Goal: Task Accomplishment & Management: Use online tool/utility

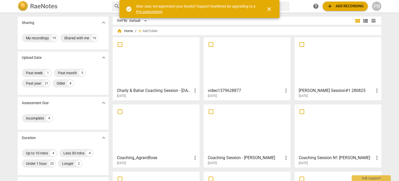
click at [160, 64] on div at bounding box center [156, 62] width 83 height 46
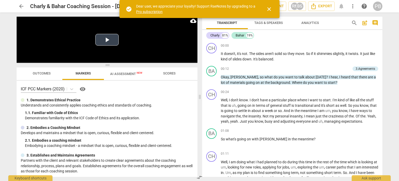
click at [108, 39] on button "Play Video" at bounding box center [106, 40] width 23 height 12
click at [341, 69] on p "Add competency" at bounding box center [338, 69] width 25 height 5
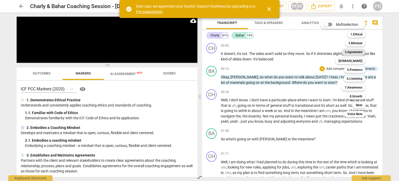
click at [359, 52] on b "3.Agreement" at bounding box center [354, 52] width 18 height 6
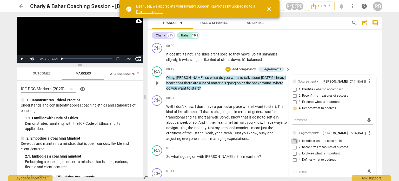
click at [294, 144] on input "1. Identifies what to accomplish" at bounding box center [295, 141] width 8 height 6
checkbox input "true"
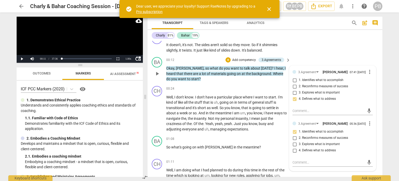
scroll to position [26, 0]
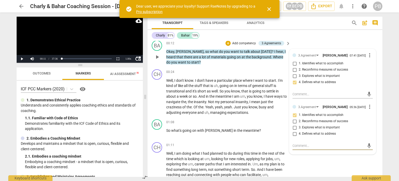
click at [306, 148] on textarea at bounding box center [329, 145] width 72 height 5
type textarea "C"
type textarea "Ca"
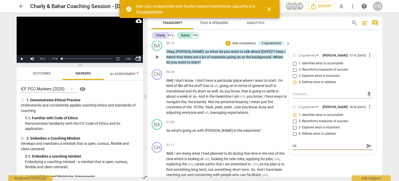
type textarea "Car"
type textarea "Care"
type textarea "Caref"
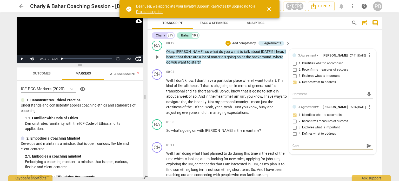
type textarea "Caref"
type textarea "Carefu"
type textarea "Careful"
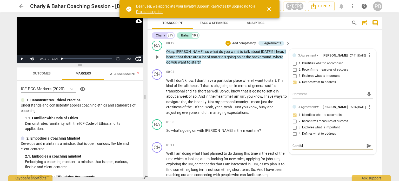
type textarea "Careful"
type textarea "Careful o"
type textarea "Careful of"
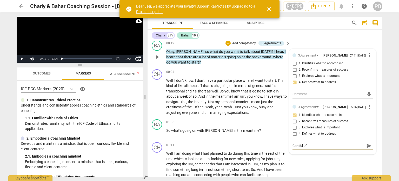
type textarea "Careful of"
type textarea "Careful of s"
type textarea "Careful of st"
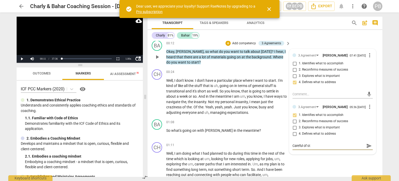
type textarea "Careful of sta"
type textarea "Careful of stak"
type textarea "Careful of staki"
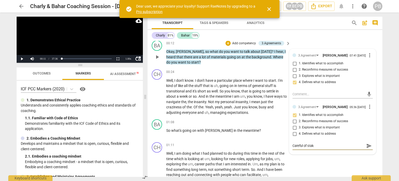
type textarea "Careful of staki"
type textarea "Careful of stakin"
type textarea "Careful of staking"
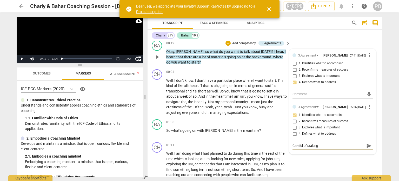
type textarea "Careful of staking"
type textarea "Careful of staking -"
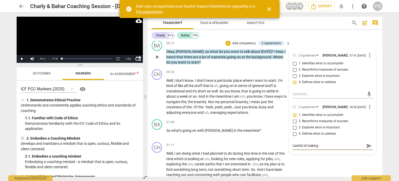
type textarea "Careful of staking -"
type textarea "Careful of staking - t"
type textarea "Careful of staking - tw"
type textarea "Careful of staking - two"
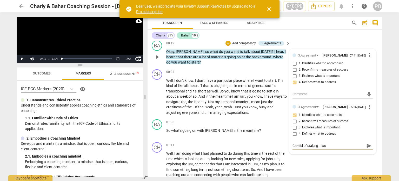
type textarea "Careful of staking - two"
type textarea "Careful of staking - two d"
type textarea "Careful of staking - two di"
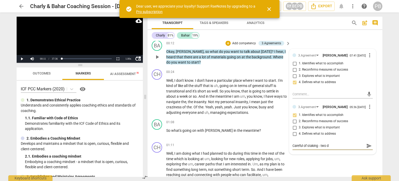
type textarea "Careful of staking - two di"
type textarea "Careful of staking - two dif"
type textarea "Careful of staking - two diff"
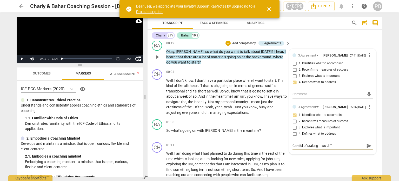
type textarea "Careful of staking - two diffe"
type textarea "Careful of staking - two differ"
type textarea "Careful of staking - two differe"
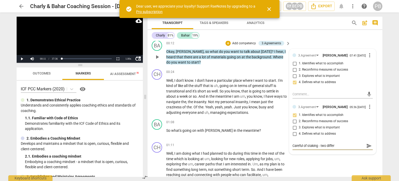
type textarea "Careful of staking - two differe"
type textarea "Careful of staking - two differen"
type textarea "Careful of staking - two different"
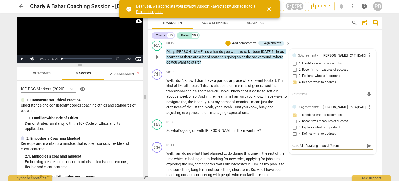
type textarea "Careful of staking - two different"
type textarea "Careful of staking - two different q"
type textarea "Careful of staking - two different qu"
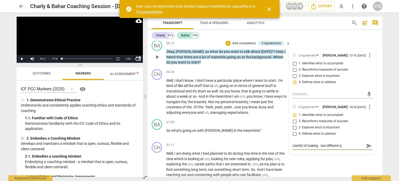
type textarea "Careful of staking - two different qu"
type textarea "Careful of staking - two different que"
type textarea "Careful of staking - two different ques"
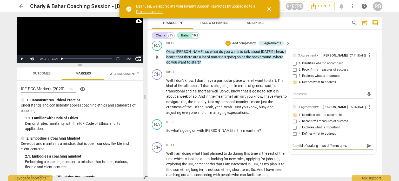
type textarea "Careful of staking - two different quest"
type textarea "Careful of staking - two different questi"
type textarea "Careful of staking - two different questio"
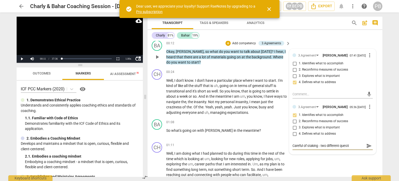
type textarea "Careful of staking - two different questio"
type textarea "Careful of staking - two different question"
type textarea "Careful of staking - two different questions"
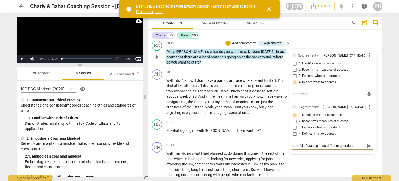
type textarea "Careful of staking - two different questions h"
type textarea "Careful of staking - two different questions he"
type textarea "Careful of staking - two different questions her"
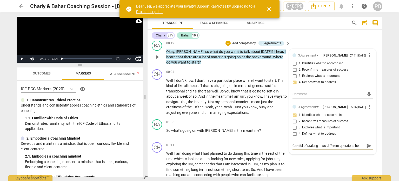
type textarea "Careful of staking - two different questions her"
type textarea "Careful of staking - two different questions here"
click at [368, 148] on span "send" at bounding box center [370, 146] width 6 height 6
click at [157, 56] on span "play_arrow" at bounding box center [157, 57] width 6 height 6
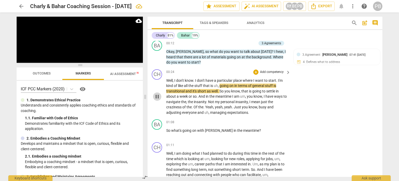
click at [157, 99] on span "pause" at bounding box center [157, 96] width 6 height 6
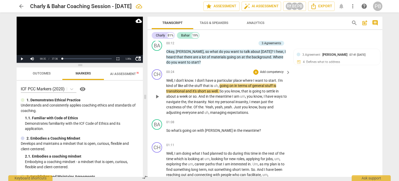
click at [156, 96] on span "play_arrow" at bounding box center [157, 96] width 6 height 6
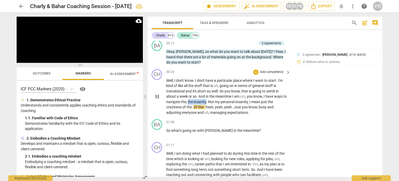
drag, startPoint x: 191, startPoint y: 102, endPoint x: 210, endPoint y: 103, distance: 18.7
click at [210, 103] on p "Well , I don't know . I don't have a particular place where I want to start . I…" at bounding box center [227, 96] width 122 height 37
click at [221, 93] on icon "button" at bounding box center [221, 95] width 5 height 6
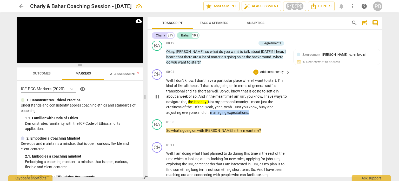
drag, startPoint x: 211, startPoint y: 113, endPoint x: 249, endPoint y: 113, distance: 38.0
click at [249, 113] on p "Well , I don't know . I don't have a particular place where I want to start . I…" at bounding box center [227, 96] width 122 height 37
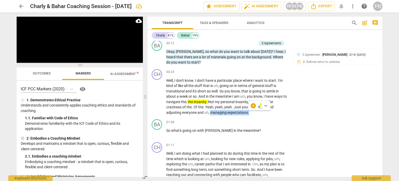
click at [259, 105] on icon "button" at bounding box center [260, 105] width 3 height 4
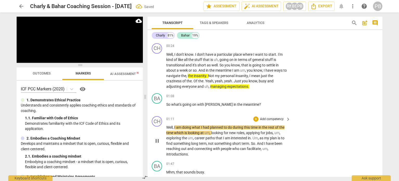
scroll to position [78, 0]
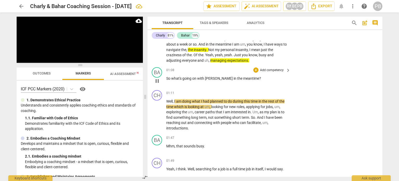
click at [275, 68] on p "Add competency" at bounding box center [272, 70] width 25 height 5
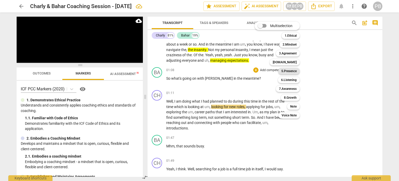
click at [296, 71] on b "5.Presence" at bounding box center [289, 71] width 15 height 6
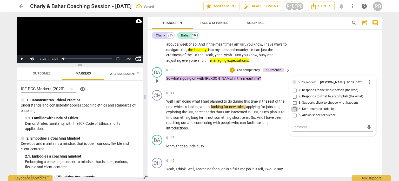
click at [294, 111] on input "4. Demonstrates curiosity" at bounding box center [295, 109] width 8 height 6
checkbox input "true"
click at [240, 69] on p "Add competency" at bounding box center [248, 70] width 25 height 5
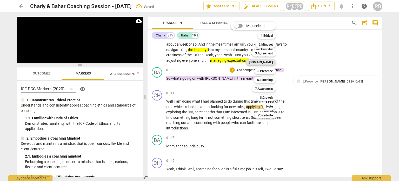
click at [267, 61] on b "[DOMAIN_NAME]" at bounding box center [261, 62] width 24 height 6
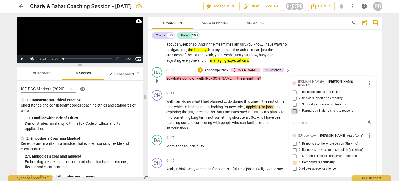
click at [291, 110] on input "4. Partners by inviting client to respond" at bounding box center [295, 111] width 8 height 6
checkbox input "true"
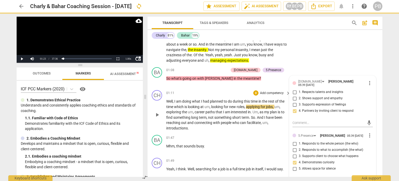
click at [154, 115] on span "play_arrow" at bounding box center [157, 115] width 6 height 6
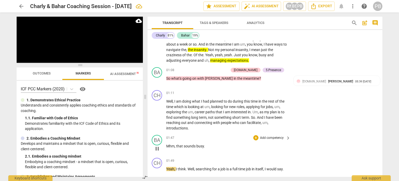
click at [264, 138] on p "Add competency" at bounding box center [272, 137] width 25 height 5
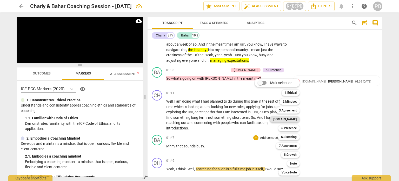
click at [294, 120] on b "[DOMAIN_NAME]" at bounding box center [285, 119] width 24 height 6
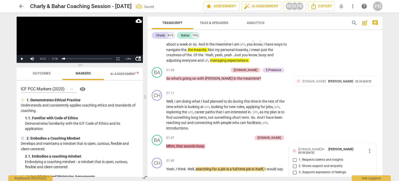
scroll to position [159, 0]
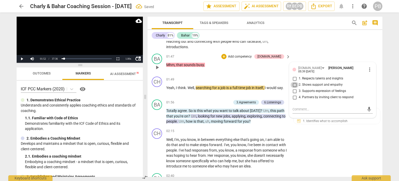
click at [292, 84] on input "2. Shows support and empathy" at bounding box center [295, 85] width 8 height 6
checkbox input "true"
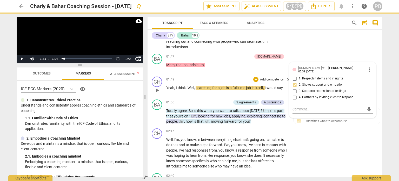
click at [157, 88] on span "play_arrow" at bounding box center [157, 90] width 6 height 6
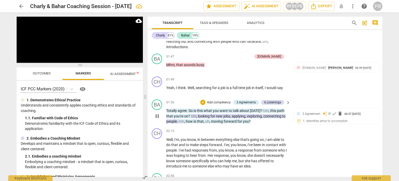
click at [209, 101] on p "Add competency" at bounding box center [219, 102] width 25 height 5
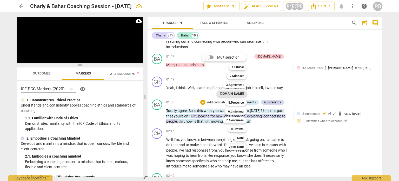
click at [241, 93] on b "[DOMAIN_NAME]" at bounding box center [232, 93] width 24 height 6
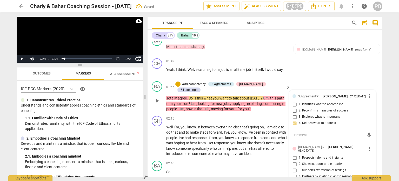
scroll to position [211, 0]
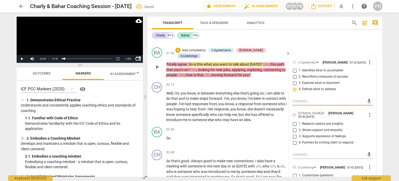
click at [294, 131] on input "2. Shows support and empathy" at bounding box center [295, 130] width 8 height 6
checkbox input "true"
click at [202, 49] on p "Add competency" at bounding box center [194, 50] width 25 height 5
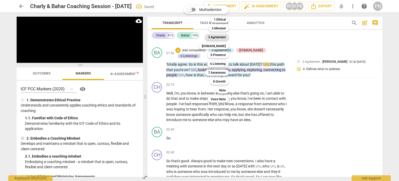
click at [216, 36] on b "3.Agreement" at bounding box center [217, 37] width 18 height 6
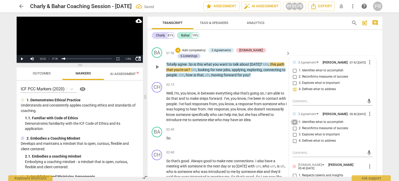
click at [294, 124] on input "1. Identifies what to accomplish" at bounding box center [295, 122] width 8 height 6
checkbox input "true"
click at [158, 64] on span "play_arrow" at bounding box center [157, 67] width 6 height 6
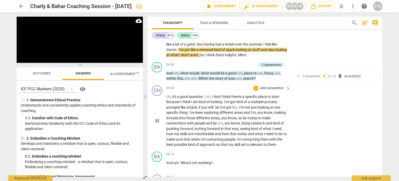
scroll to position [445, 0]
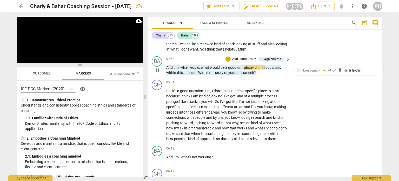
click at [243, 57] on p "Add competency" at bounding box center [244, 59] width 25 height 5
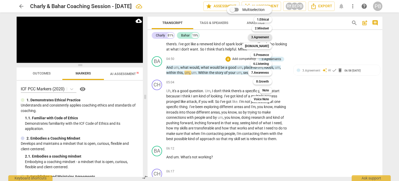
click at [265, 38] on b "3.Agreement" at bounding box center [260, 37] width 18 height 6
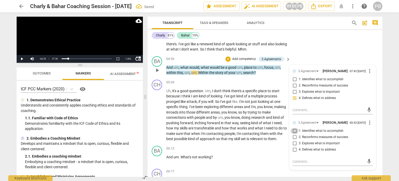
click at [295, 128] on input "1. Identifies what to accomplish" at bounding box center [295, 131] width 8 height 6
checkbox input "true"
click at [159, 67] on span "play_arrow" at bounding box center [157, 70] width 6 height 6
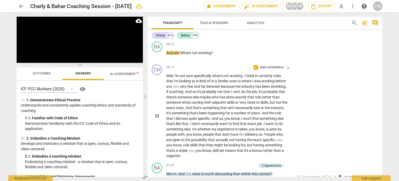
scroll to position [523, 0]
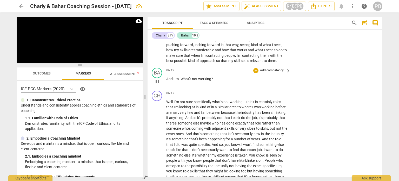
click at [266, 68] on p "Add competency" at bounding box center [272, 70] width 25 height 5
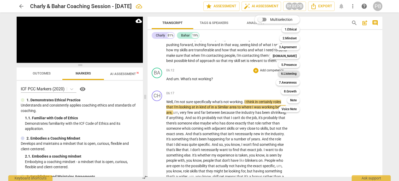
click at [284, 72] on b "6.Listening" at bounding box center [289, 73] width 16 height 6
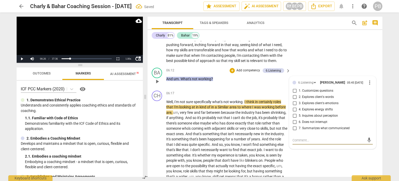
click at [293, 88] on input "1. Customizes questions" at bounding box center [295, 91] width 8 height 6
checkbox input "true"
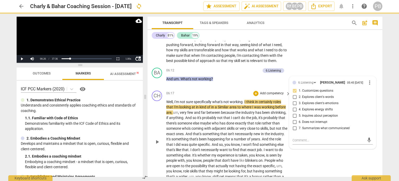
click at [157, 139] on span "play_arrow" at bounding box center [157, 142] width 6 height 6
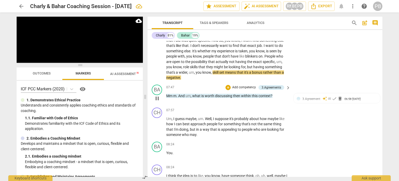
scroll to position [653, 0]
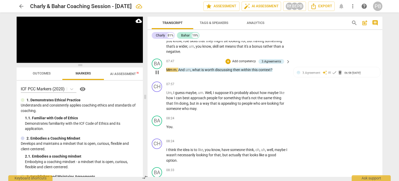
click at [238, 59] on p "Add competency" at bounding box center [244, 61] width 25 height 5
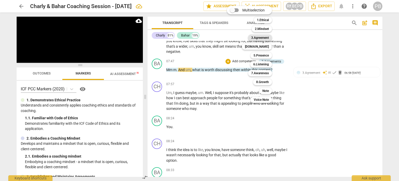
click at [261, 37] on b "3.Agreement" at bounding box center [260, 38] width 18 height 6
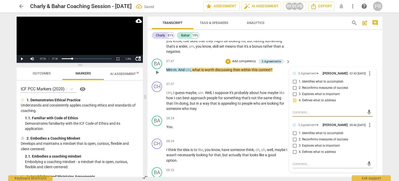
click at [295, 130] on input "1. Identifies what to accomplish" at bounding box center [295, 133] width 8 height 6
checkbox input "true"
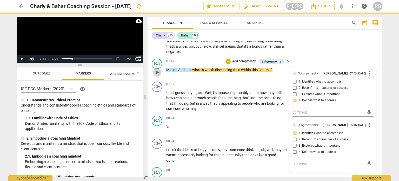
click at [156, 69] on span "play_arrow" at bounding box center [157, 72] width 6 height 6
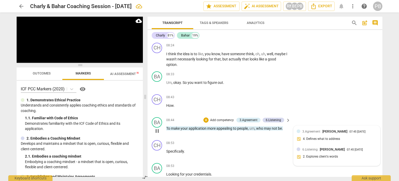
scroll to position [757, 0]
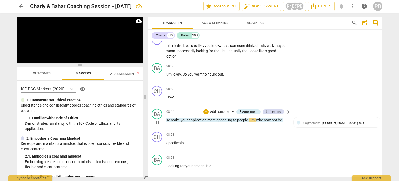
click at [213, 109] on p "Add competency" at bounding box center [222, 111] width 25 height 5
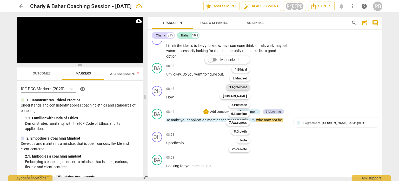
click at [235, 87] on b "3.Agreement" at bounding box center [238, 87] width 18 height 6
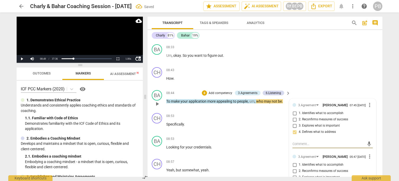
scroll to position [809, 0]
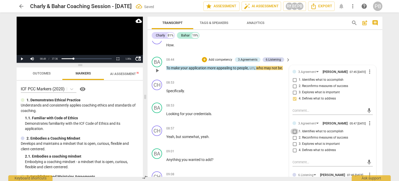
click at [295, 128] on input "1. Identifies what to accomplish" at bounding box center [295, 131] width 8 height 6
checkbox input "true"
click at [218, 57] on div "+ Add competency" at bounding box center [217, 59] width 31 height 5
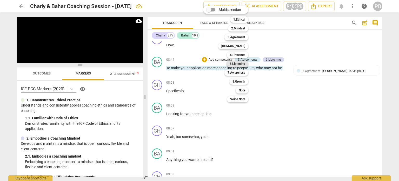
click at [241, 63] on b "6.Listening" at bounding box center [238, 64] width 16 height 6
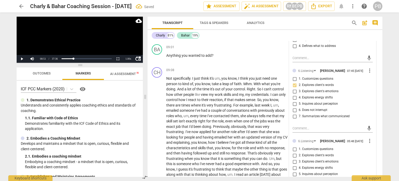
scroll to position [939, 0]
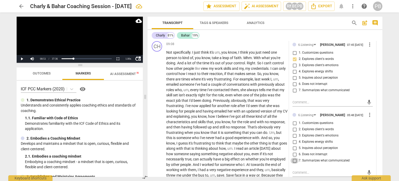
click at [293, 157] on input "7. Summarizes what communicated" at bounding box center [295, 160] width 8 height 6
checkbox input "true"
click at [293, 127] on input "2. Explores client's words" at bounding box center [295, 129] width 8 height 6
checkbox input "true"
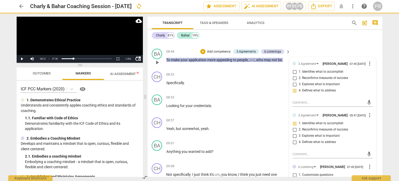
scroll to position [757, 0]
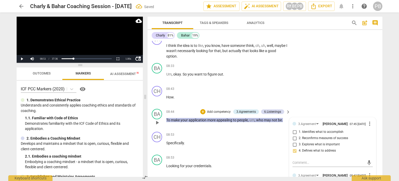
click at [158, 119] on span "play_arrow" at bounding box center [157, 122] width 6 height 6
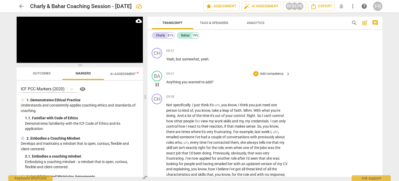
scroll to position [887, 0]
click at [255, 70] on div "+" at bounding box center [255, 72] width 5 height 5
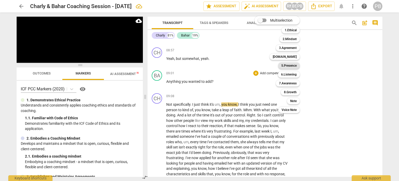
click at [284, 67] on b "5.Presence" at bounding box center [289, 65] width 15 height 6
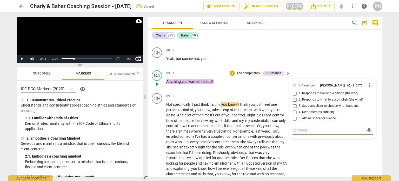
click at [293, 103] on input "3. Supports client to choose what happens" at bounding box center [295, 106] width 8 height 6
checkbox input "true"
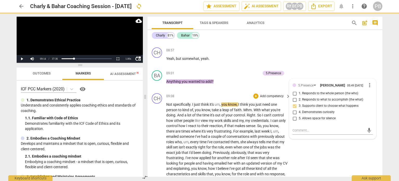
scroll to position [913, 0]
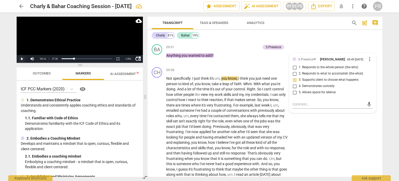
click at [20, 57] on button "Play" at bounding box center [22, 59] width 10 height 8
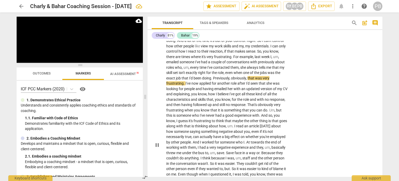
scroll to position [965, 0]
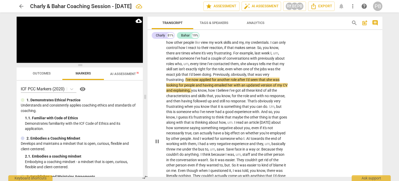
click at [166, 69] on div "play_arrow pause" at bounding box center [159, 140] width 13 height 231
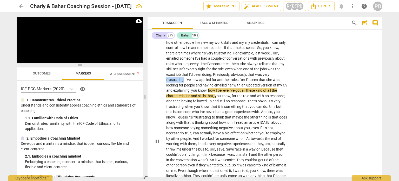
drag, startPoint x: 166, startPoint y: 69, endPoint x: 182, endPoint y: 69, distance: 15.6
click at [183, 77] on span "frustrating" at bounding box center [174, 79] width 17 height 4
click at [193, 63] on icon "button" at bounding box center [194, 64] width 5 height 6
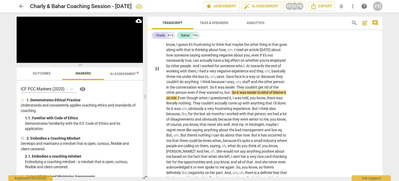
scroll to position [1043, 0]
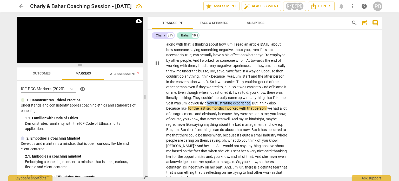
drag, startPoint x: 206, startPoint y: 94, endPoint x: 251, endPoint y: 94, distance: 45.2
click at [251, 94] on p "Not specifically . I just think it's um , you know , I think you just need one …" at bounding box center [227, 63] width 122 height 234
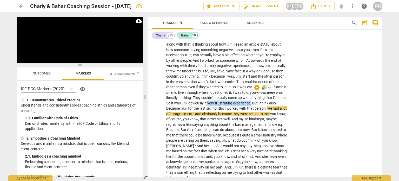
click at [264, 85] on icon "button" at bounding box center [264, 87] width 5 height 6
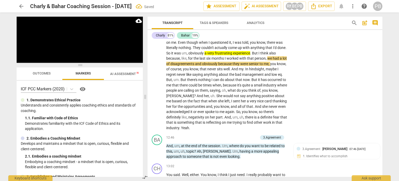
scroll to position [1095, 0]
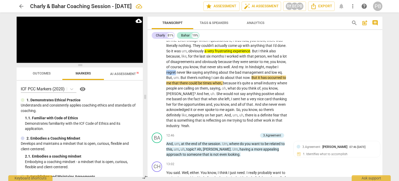
drag, startPoint x: 180, startPoint y: 62, endPoint x: 189, endPoint y: 62, distance: 9.6
click at [189, 62] on p "Not specifically . I just think it's um , you know , I think you just need one …" at bounding box center [227, 11] width 122 height 234
click at [202, 56] on icon "button" at bounding box center [201, 56] width 3 height 4
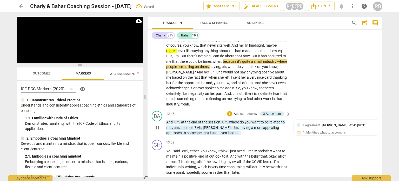
scroll to position [1121, 0]
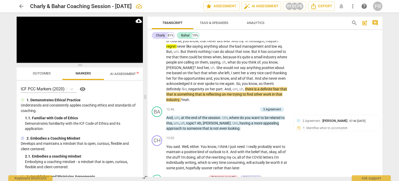
click at [273, 87] on span "fear" at bounding box center [276, 89] width 7 height 4
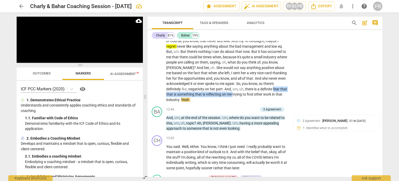
drag, startPoint x: 166, startPoint y: 85, endPoint x: 248, endPoint y: 85, distance: 81.9
click at [259, 77] on icon "button" at bounding box center [259, 78] width 3 height 4
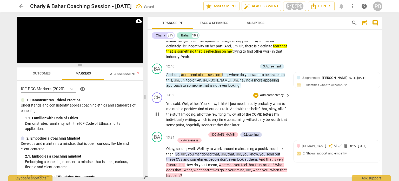
scroll to position [1173, 0]
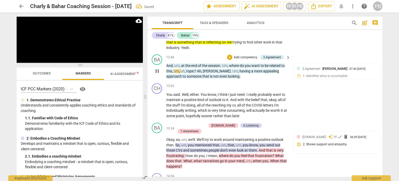
click at [243, 55] on p "Add competency" at bounding box center [245, 57] width 25 height 5
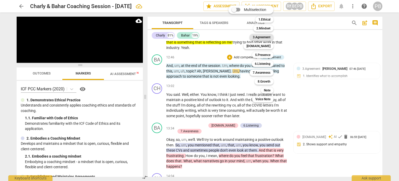
click at [258, 37] on b "3.Agreement" at bounding box center [262, 37] width 18 height 6
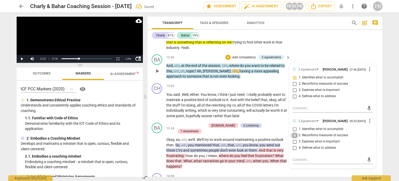
click at [294, 132] on input "2. Reconfirms measures of success" at bounding box center [295, 135] width 8 height 6
checkbox input "true"
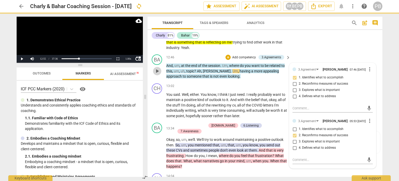
click at [155, 68] on span "play_arrow" at bounding box center [157, 71] width 6 height 6
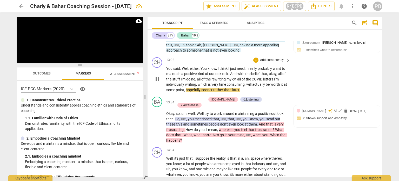
scroll to position [1225, 0]
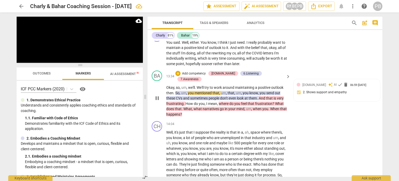
click at [195, 71] on p "Add competency" at bounding box center [194, 73] width 25 height 5
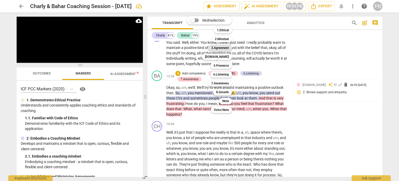
click at [215, 49] on b "3.Agreement" at bounding box center [220, 48] width 18 height 6
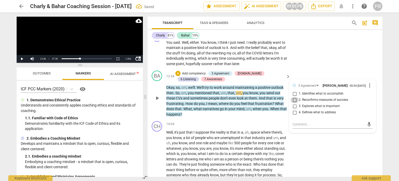
click at [292, 97] on input "2. Reconfirms measures of success" at bounding box center [295, 100] width 8 height 6
checkbox input "true"
click at [296, 122] on textarea at bounding box center [329, 124] width 72 height 5
type textarea "I"
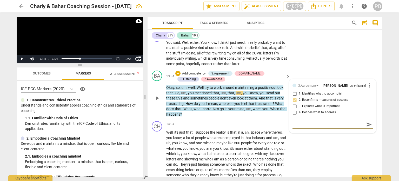
type textarea "I"
type textarea "I j"
type textarea "I ju"
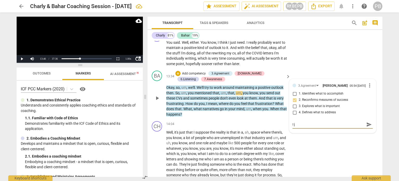
type textarea "I ju"
type textarea "I jus"
type textarea "I just"
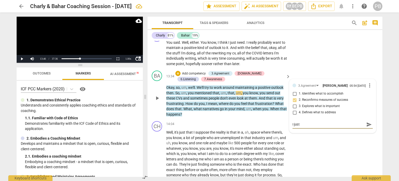
type textarea "I just"
type textarea "I just n"
type textarea "I just no"
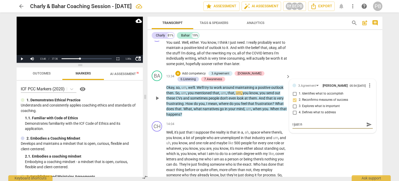
type textarea "I just no"
type textarea "I just not"
type textarea "I just note"
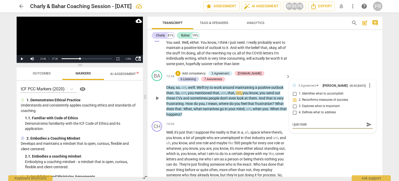
type textarea "I just note"
type textarea "I just note t"
type textarea "I just note th"
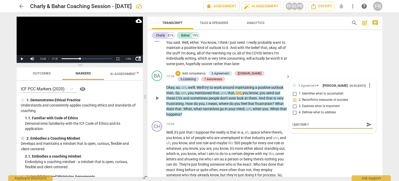
type textarea "I just note th"
type textarea "I just note tha"
type textarea "I just note that"
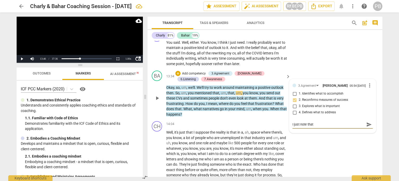
type textarea "I just note that"
type textarea "I just note that y"
type textarea "I just note that yo"
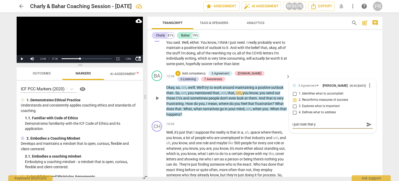
type textarea "I just note that yo"
type textarea "I just note that you"
type textarea "I just note that your"
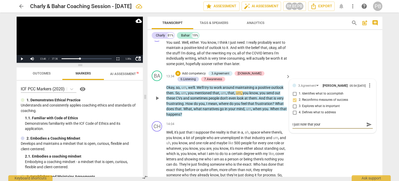
type textarea "I just note that your v"
type textarea "I just note that your vo"
type textarea "I just note that your voi"
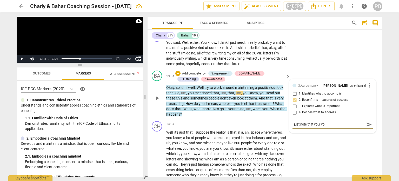
type textarea "I just note that your voi"
type textarea "I just note that your voic"
type textarea "I just note that your voice"
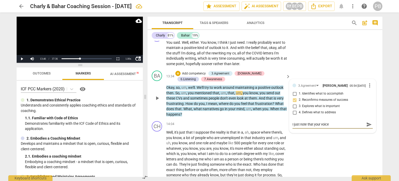
type textarea "I just note that your voice"
type textarea "I just note that your voice s"
type textarea "I just note that your voice se"
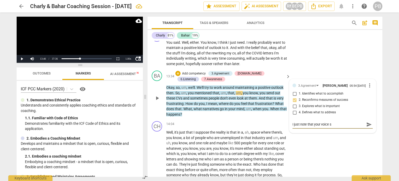
type textarea "I just note that your voice se"
type textarea "I just note that your voice see"
type textarea "I just note that your voice seem"
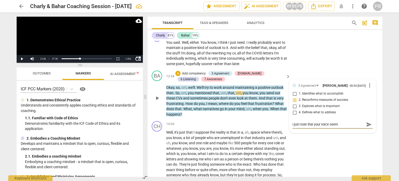
type textarea "I just note that your voice seeme"
type textarea "I just note that your voice seemed"
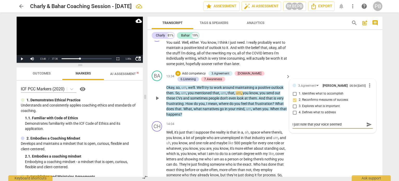
type textarea "I just note that your voice seemed"
type textarea "I just note that your voice seemed t"
type textarea "I just note that your voice seemed to"
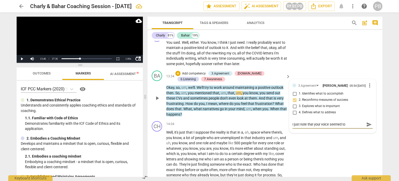
type textarea "I just note that your voice seemed to"
type textarea "I just note that your voice seemed to d"
type textarea "I just note that your voice seemed to dr"
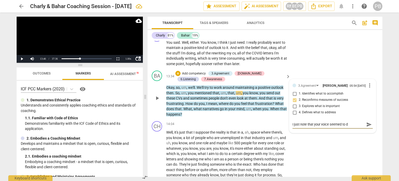
type textarea "I just note that your voice seemed to dr"
type textarea "I just note that your voice seemed to dro"
type textarea "I just note that your voice seemed to drop"
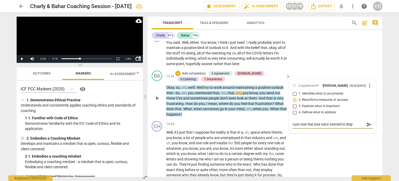
type textarea "I just note that your voice seemed to drop"
type textarea "I just note that your voice seemed to drop h"
type textarea "I just note that your voice seemed to drop he"
type textarea "I just note that your voice seemed to drop her"
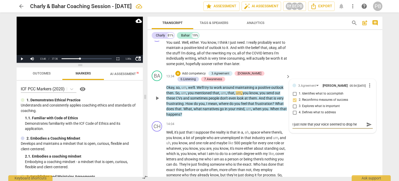
type textarea "I just note that your voice seemed to drop her"
type textarea "I just note that your voice seemed to drop here"
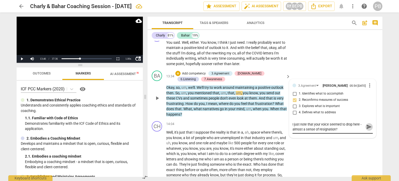
click at [369, 124] on span "send" at bounding box center [370, 127] width 6 height 6
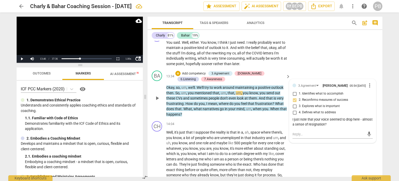
click at [191, 71] on p "Add competency" at bounding box center [194, 73] width 25 height 5
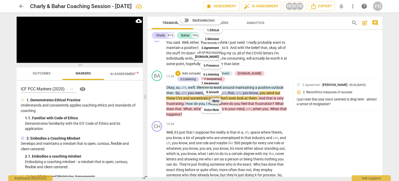
click at [216, 101] on b "Note" at bounding box center [216, 101] width 6 height 6
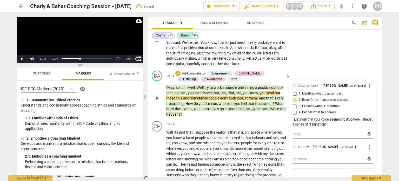
click at [370, 144] on span "more_vert" at bounding box center [370, 147] width 6 height 6
click at [370, 151] on li "Delete" at bounding box center [374, 150] width 18 height 10
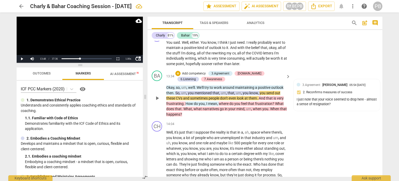
click at [184, 71] on p "Add competency" at bounding box center [194, 73] width 25 height 5
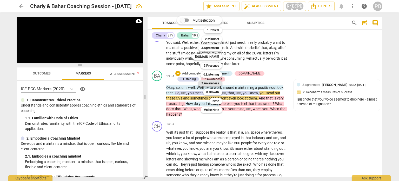
click at [214, 83] on b "7.Awareness" at bounding box center [210, 83] width 18 height 6
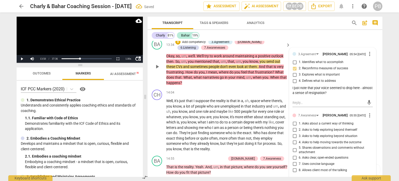
scroll to position [1277, 0]
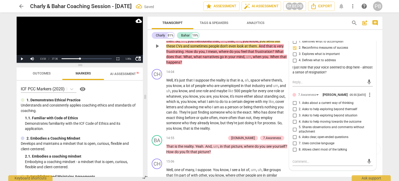
click at [292, 134] on input "6. Asks clear, open-ended questions" at bounding box center [295, 137] width 8 height 6
click at [300, 159] on textarea at bounding box center [329, 161] width 72 height 5
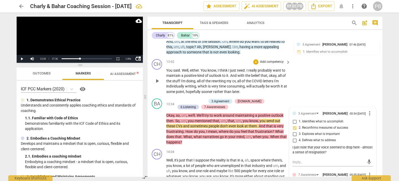
scroll to position [1198, 0]
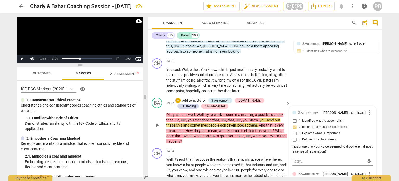
click at [195, 98] on p "Add competency" at bounding box center [194, 100] width 25 height 5
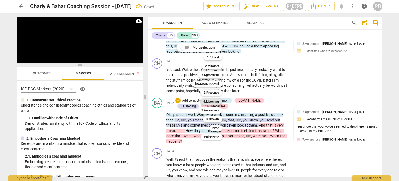
click at [206, 101] on b "6.Listening" at bounding box center [212, 101] width 16 height 6
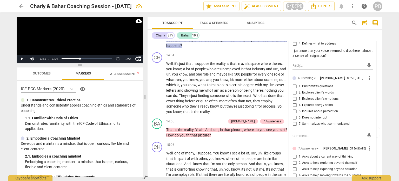
scroll to position [1276, 0]
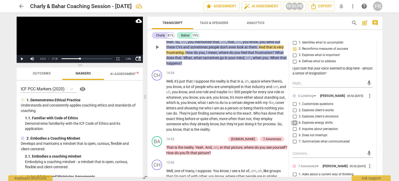
click at [294, 120] on input "4. Explores energy shifts" at bounding box center [295, 123] width 8 height 6
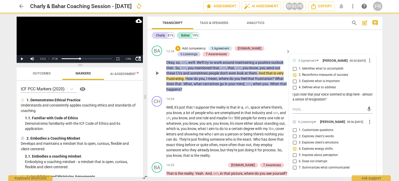
click at [158, 70] on span "play_arrow" at bounding box center [157, 73] width 6 height 6
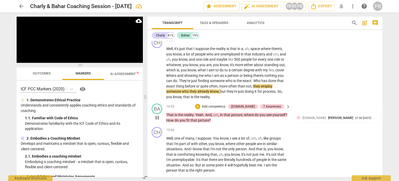
scroll to position [1328, 0]
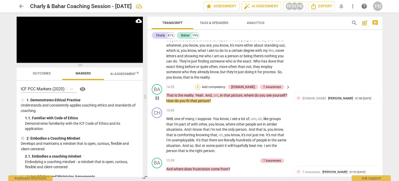
click at [200, 84] on div "+" at bounding box center [197, 86] width 5 height 5
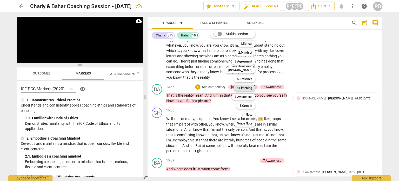
click at [243, 87] on b "6.Listening" at bounding box center [245, 88] width 16 height 6
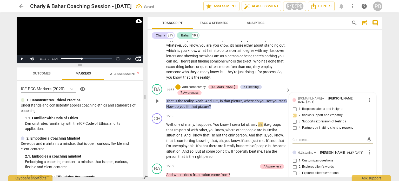
click at [294, 157] on input "1. Customizes questions" at bounding box center [295, 160] width 8 height 6
click at [196, 85] on p "Add competency" at bounding box center [194, 87] width 25 height 5
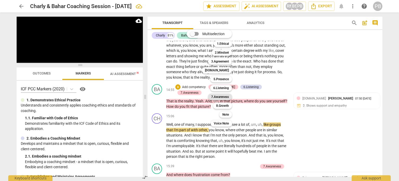
click at [216, 97] on b "7.Awareness" at bounding box center [220, 97] width 18 height 6
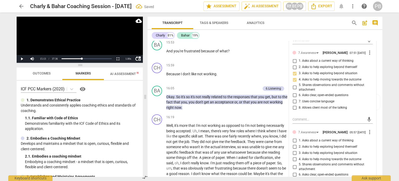
scroll to position [1510, 0]
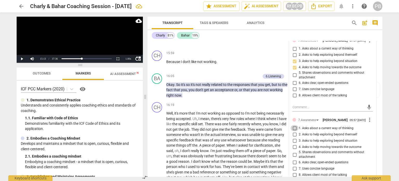
click at [294, 125] on input "1. Asks about a current way of thinking" at bounding box center [295, 128] width 8 height 6
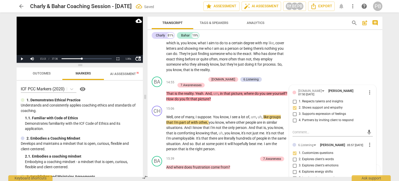
scroll to position [1328, 0]
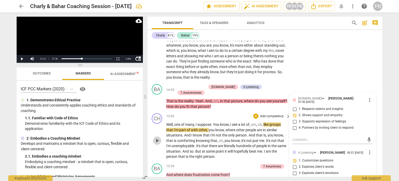
click at [157, 137] on span "play_arrow" at bounding box center [157, 140] width 6 height 6
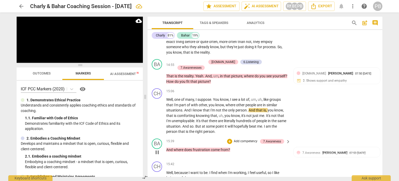
scroll to position [1354, 0]
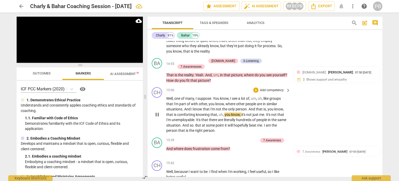
click at [156, 111] on span "pause" at bounding box center [157, 114] width 6 height 6
